Goal: Transaction & Acquisition: Obtain resource

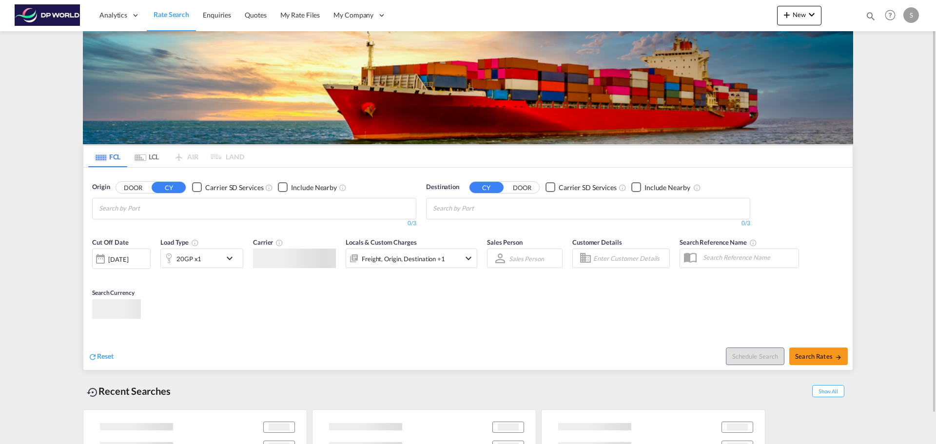
click at [213, 206] on md-chips at bounding box center [254, 208] width 323 height 20
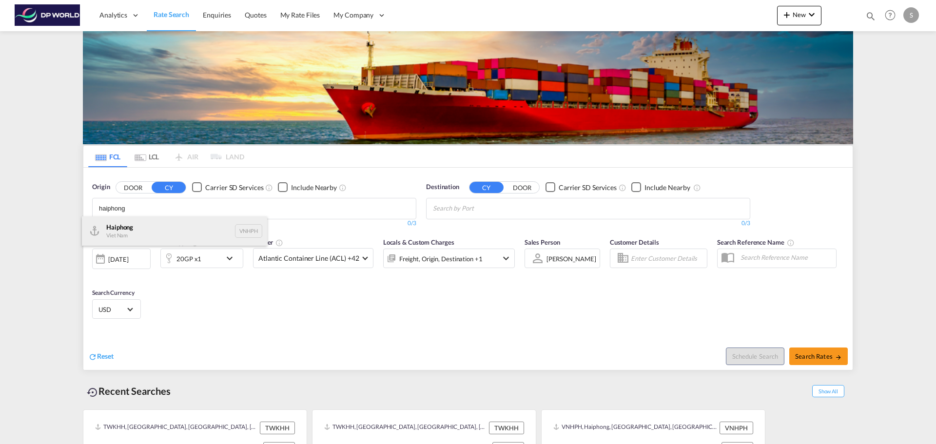
type input "haiphong"
click at [178, 232] on div "Haiphong Viet Nam VNHPH" at bounding box center [174, 230] width 185 height 29
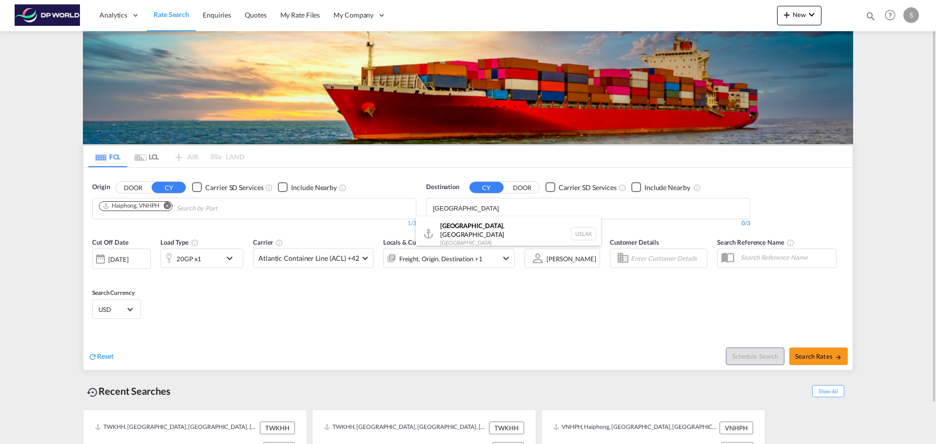
type input "[GEOGRAPHIC_DATA]"
click at [478, 228] on div "[GEOGRAPHIC_DATA] , [GEOGRAPHIC_DATA] [GEOGRAPHIC_DATA] USLAX" at bounding box center [508, 233] width 185 height 35
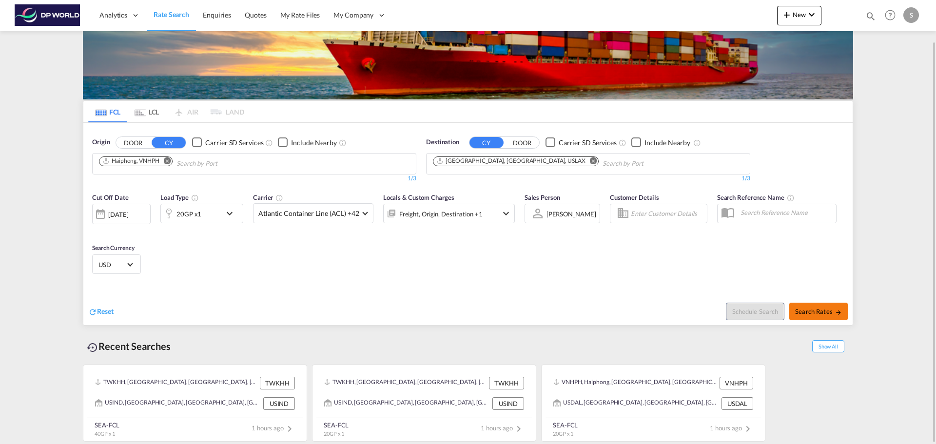
click at [825, 313] on span "Search Rates" at bounding box center [818, 312] width 47 height 8
type input "VNHPH to USLAX / [DATE]"
